Goal: Check status: Check status

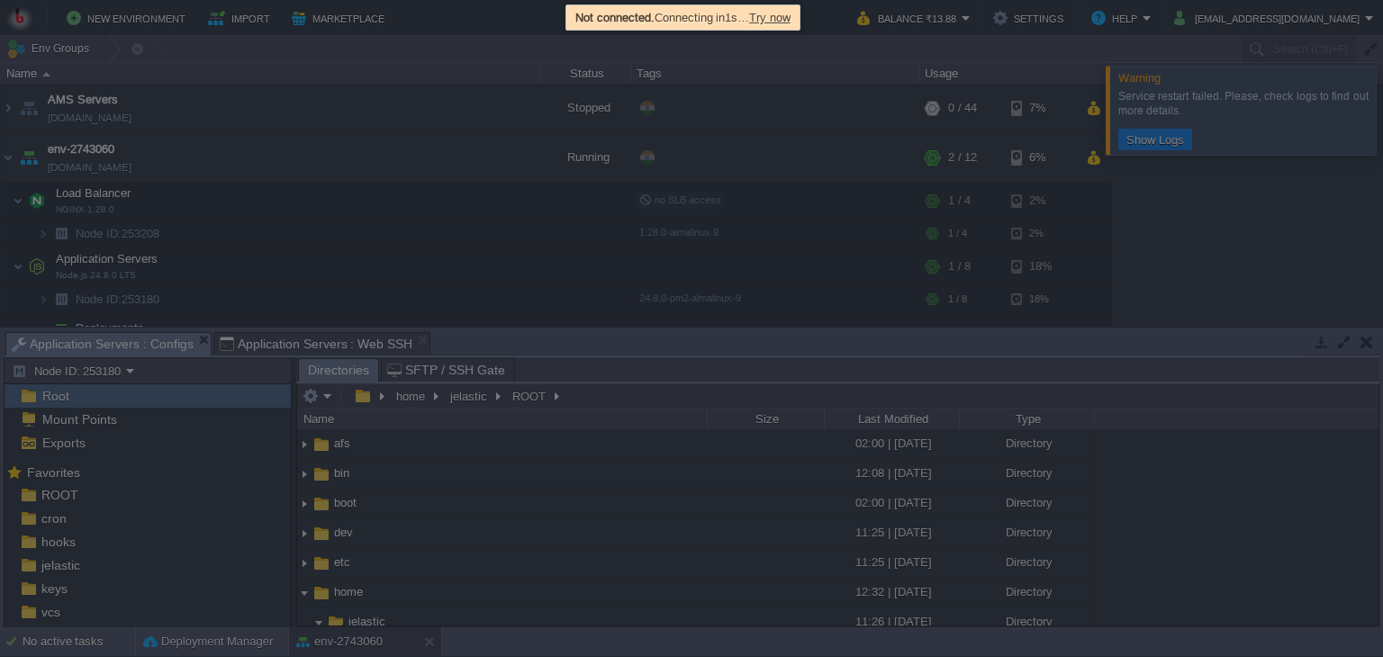
scroll to position [320, 0]
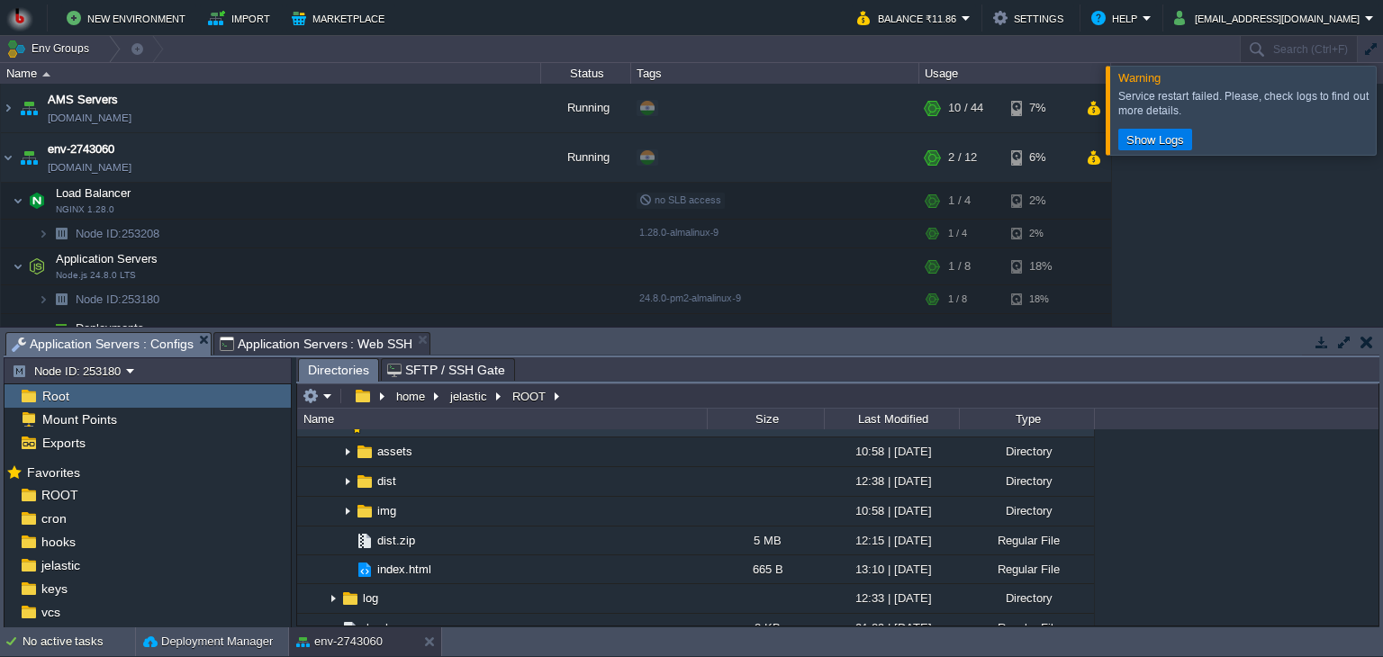
click at [1379, 63] on div "Name Status Tags Usage" at bounding box center [691, 73] width 1383 height 21
click at [1381, 71] on div "Name Status Tags Usage" at bounding box center [691, 73] width 1383 height 21
click at [1378, 73] on div "Name Status Tags Usage" at bounding box center [691, 73] width 1383 height 21
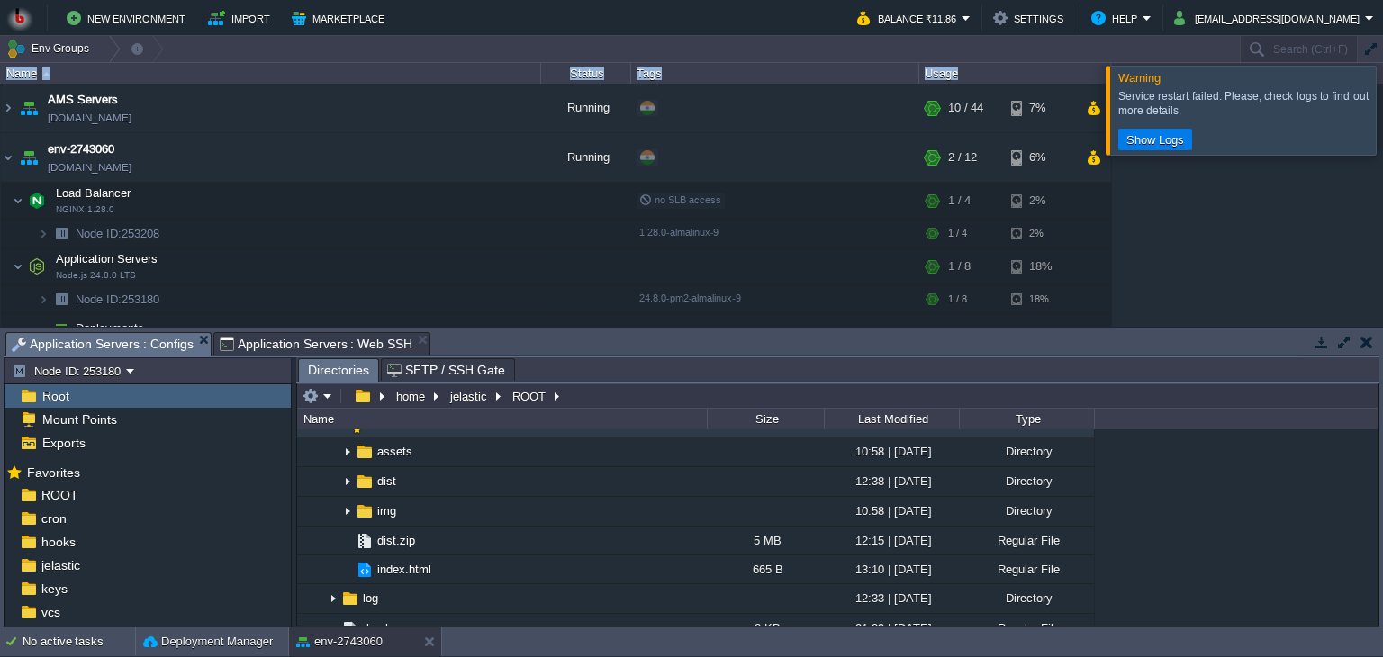
click at [1378, 73] on div "Name Status Tags Usage" at bounding box center [691, 73] width 1383 height 21
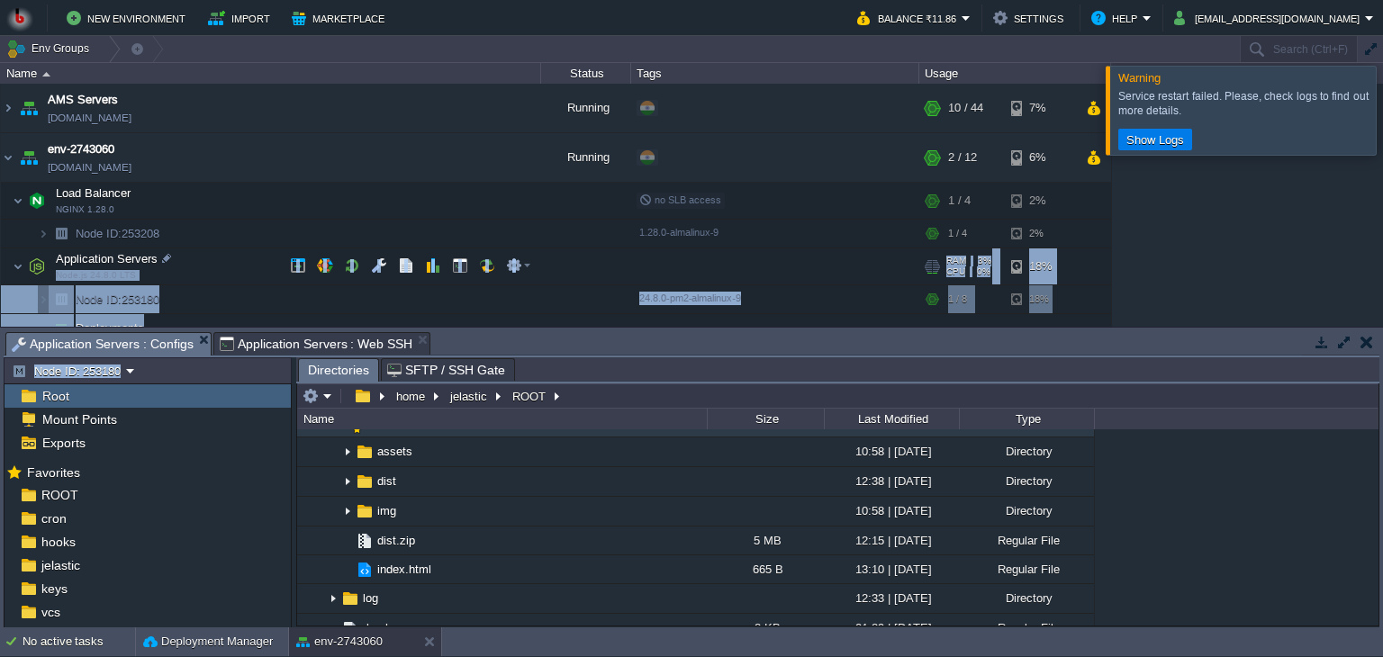
drag, startPoint x: 218, startPoint y: 265, endPoint x: 265, endPoint y: 456, distance: 196.5
click at [265, 456] on div "Env Groups Search (Ctrl+F) auto-gen Name Status Tags Usage AMS Servers [DOMAIN_…" at bounding box center [691, 332] width 1383 height 592
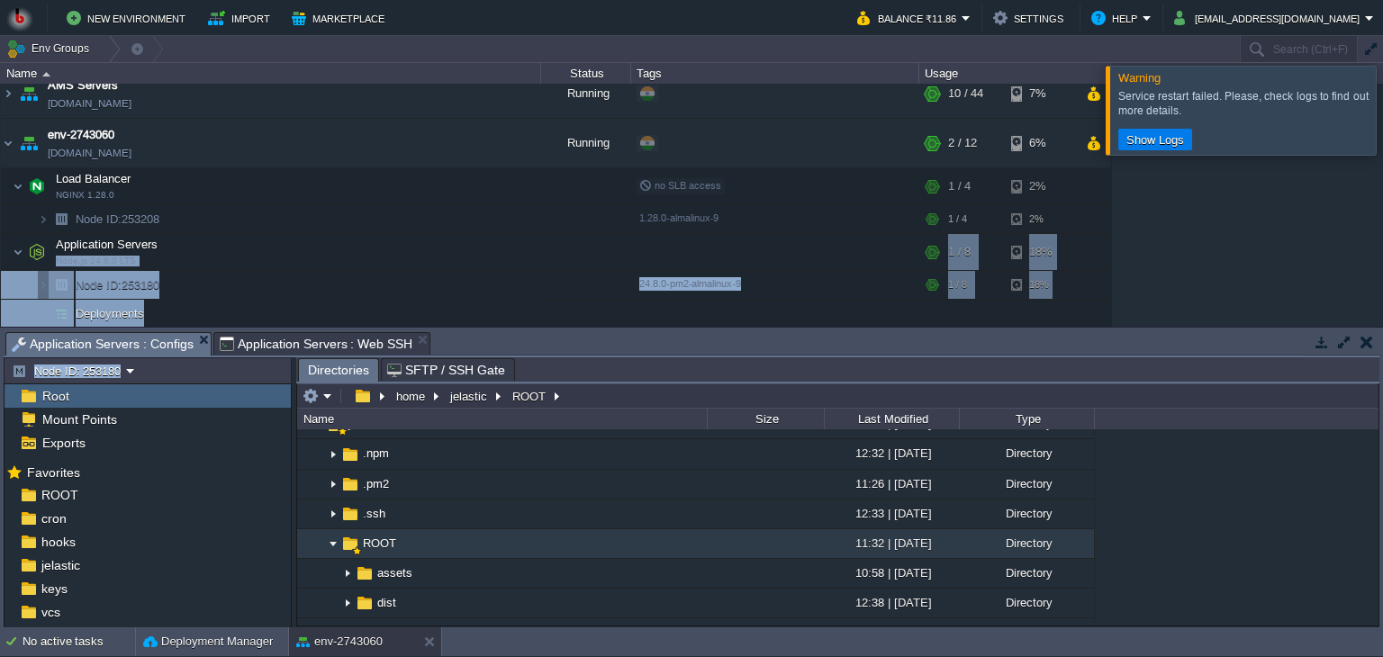
scroll to position [148, 0]
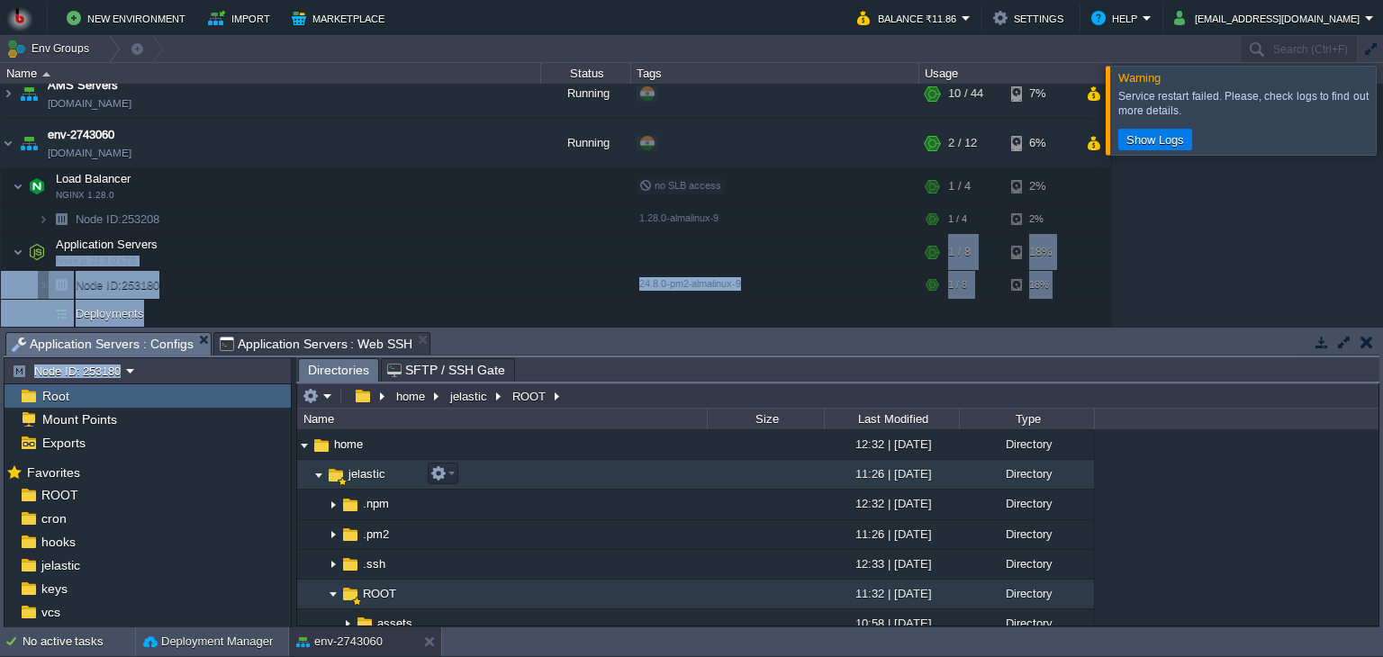
click at [321, 474] on img at bounding box center [319, 475] width 14 height 28
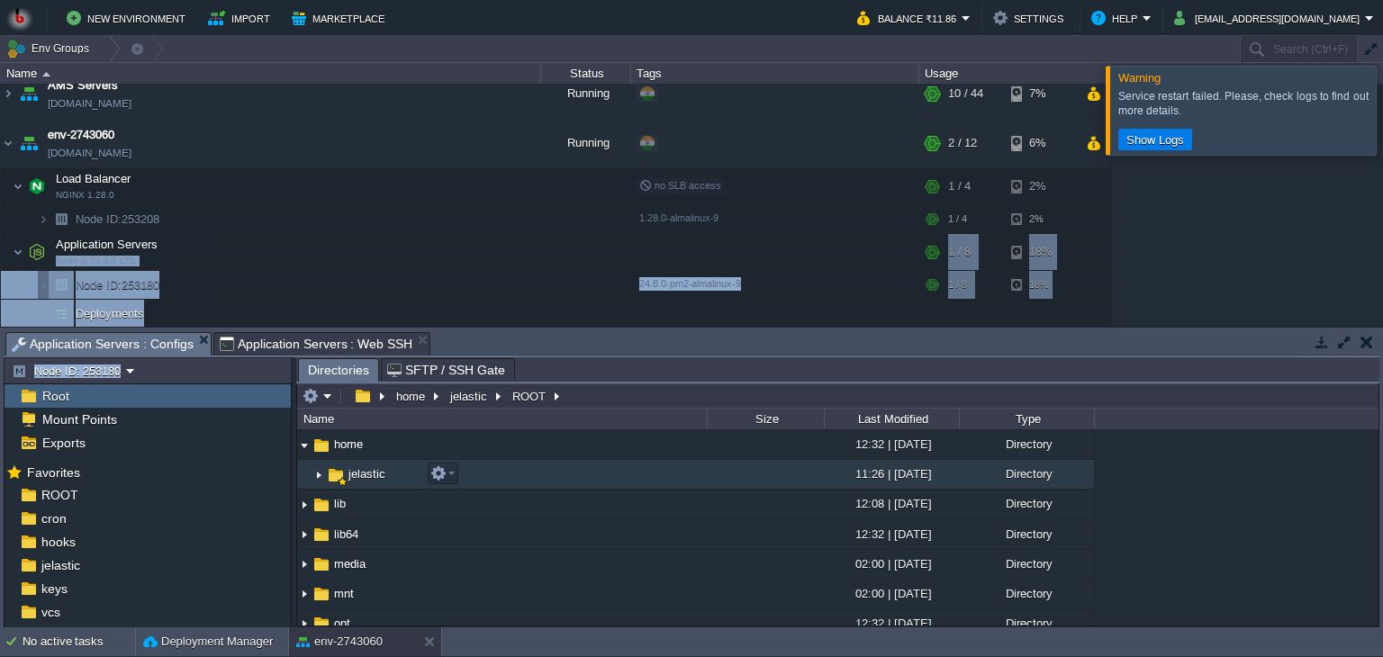
click at [321, 474] on img at bounding box center [319, 475] width 14 height 28
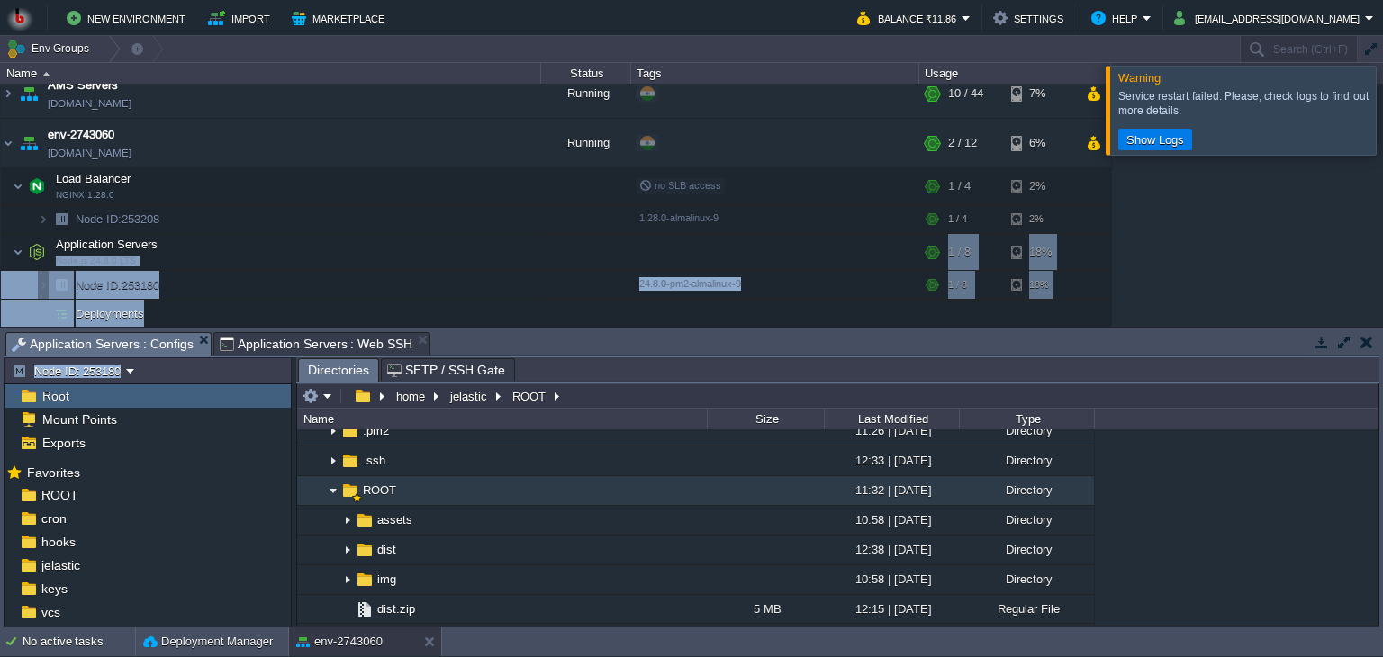
scroll to position [256, 0]
click at [1188, 236] on div "AMS Servers [DOMAIN_NAME] Running + Add to Env Group RAM 18% CPU 2% 10 / 44 7% …" at bounding box center [691, 205] width 1383 height 243
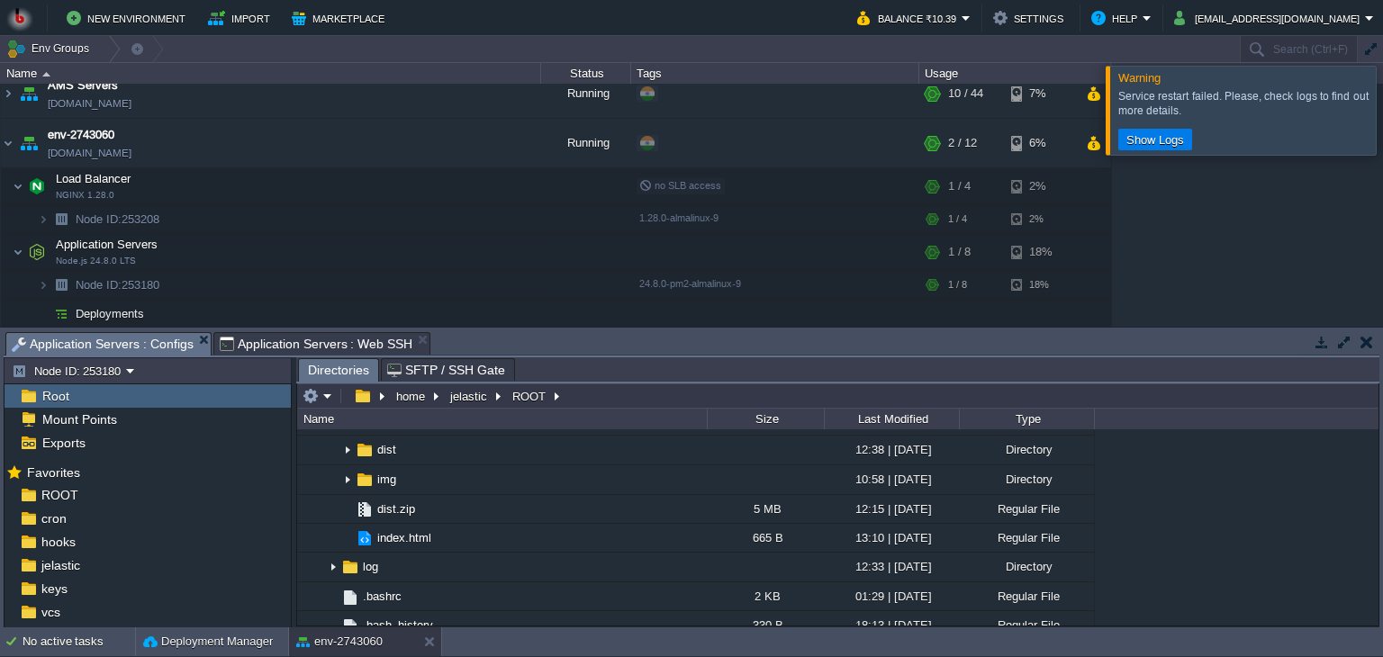
scroll to position [356, 0]
